Goal: Find specific page/section: Find specific page/section

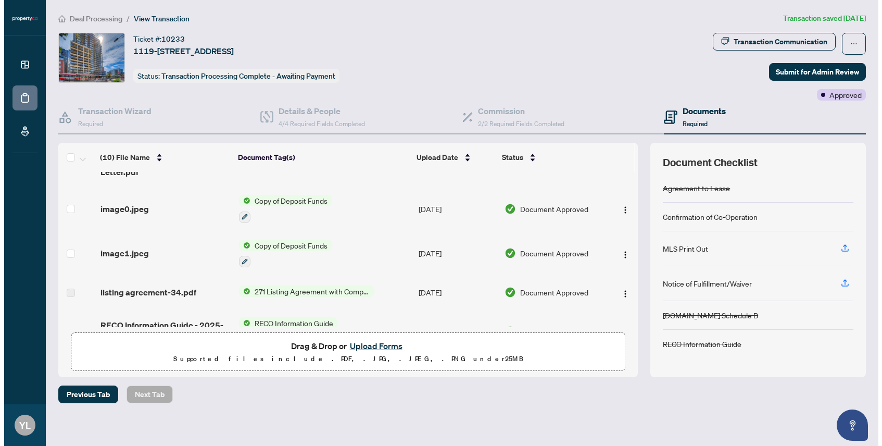
scroll to position [271, 0]
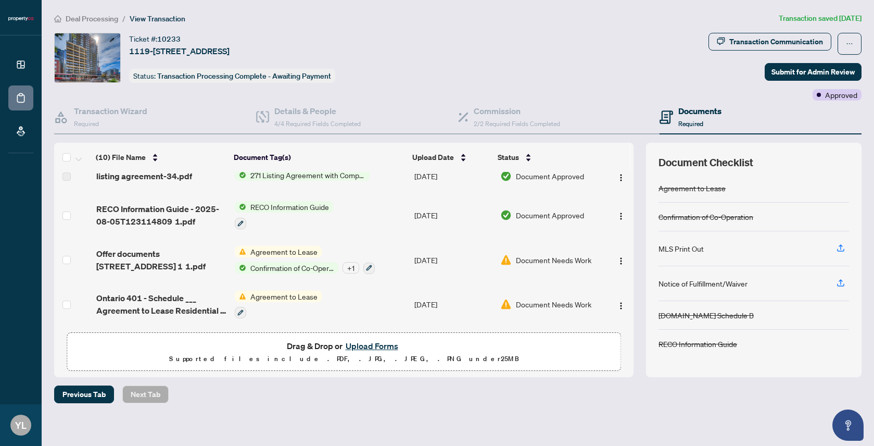
click at [292, 248] on span "Agreement to Lease" at bounding box center [283, 251] width 75 height 11
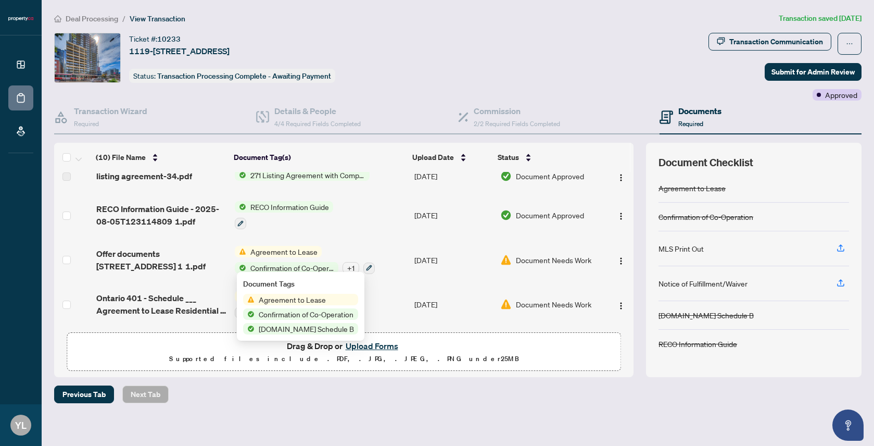
click at [294, 299] on span "Agreement to Lease" at bounding box center [292, 299] width 75 height 11
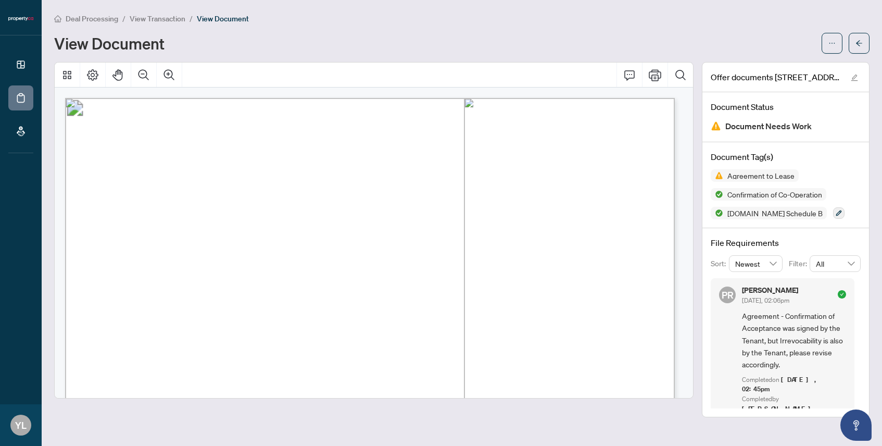
click at [0, 0] on link "Deal Processing" at bounding box center [0, 0] width 0 height 0
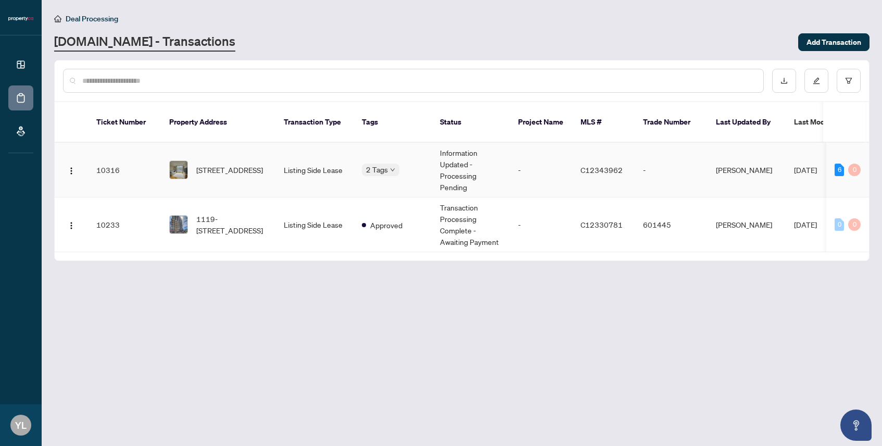
click at [285, 167] on td "Listing Side Lease" at bounding box center [314, 170] width 78 height 55
